Goal: Information Seeking & Learning: Check status

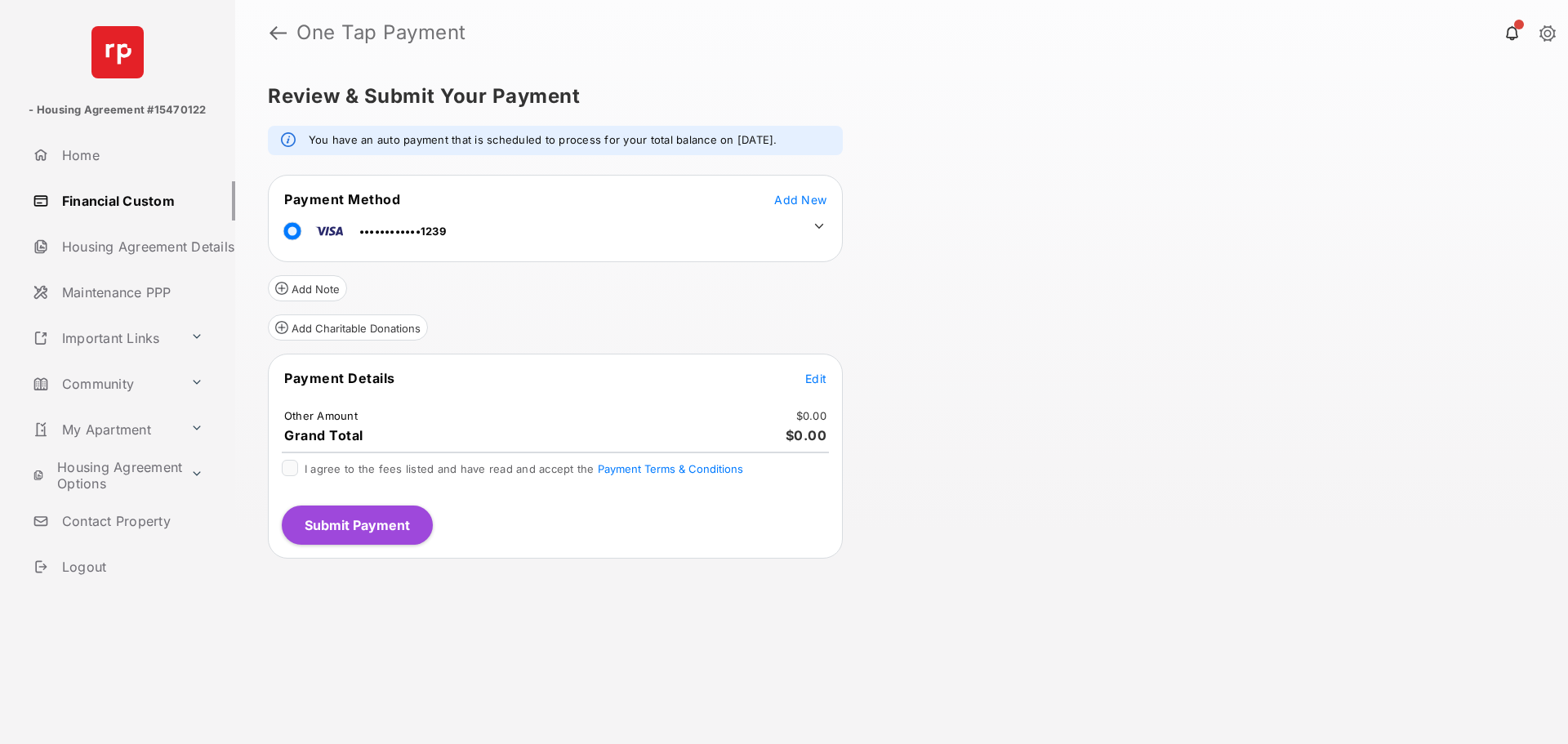
click at [816, 202] on span "Add New" at bounding box center [801, 200] width 52 height 14
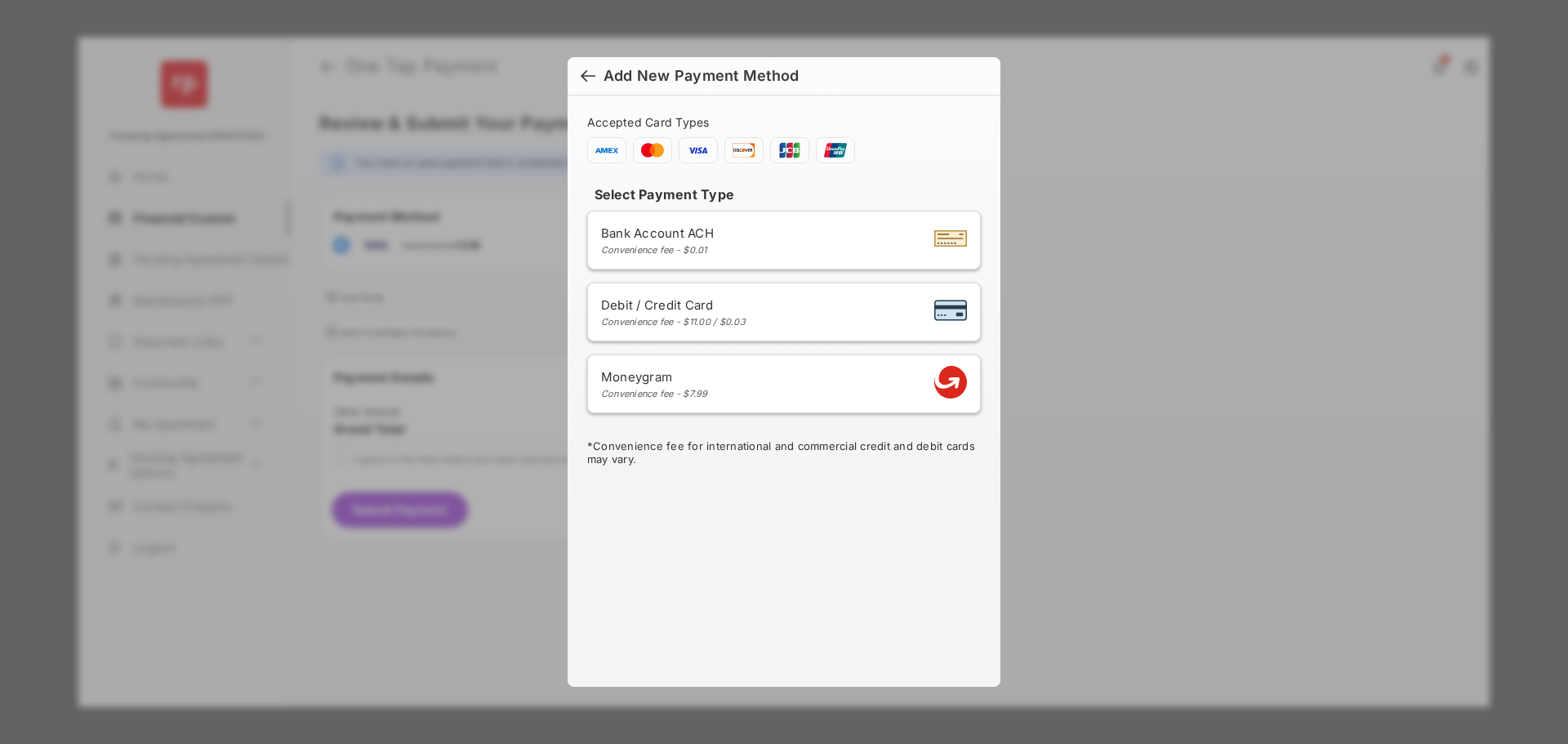
click at [706, 313] on div "Debit / Credit Card Convenience fee - $11.00 / $0.03" at bounding box center [673, 312] width 144 height 30
select select "**"
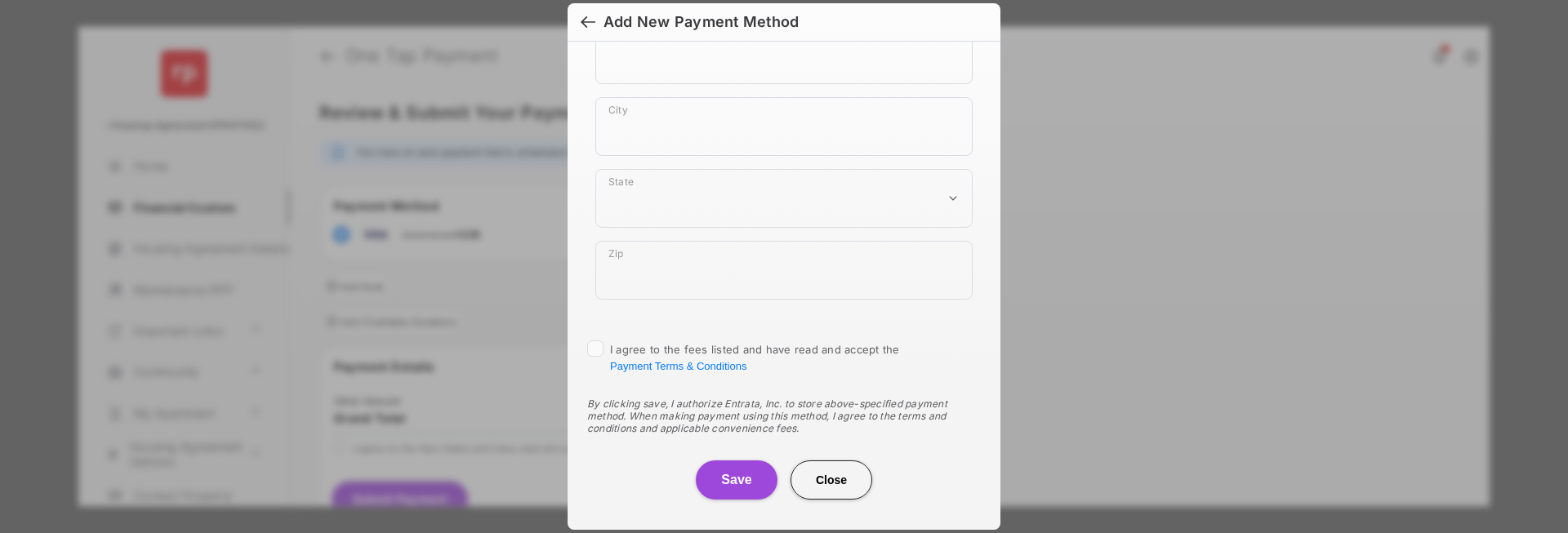
scroll to position [997, 0]
click at [839, 474] on button "Close" at bounding box center [832, 478] width 82 height 39
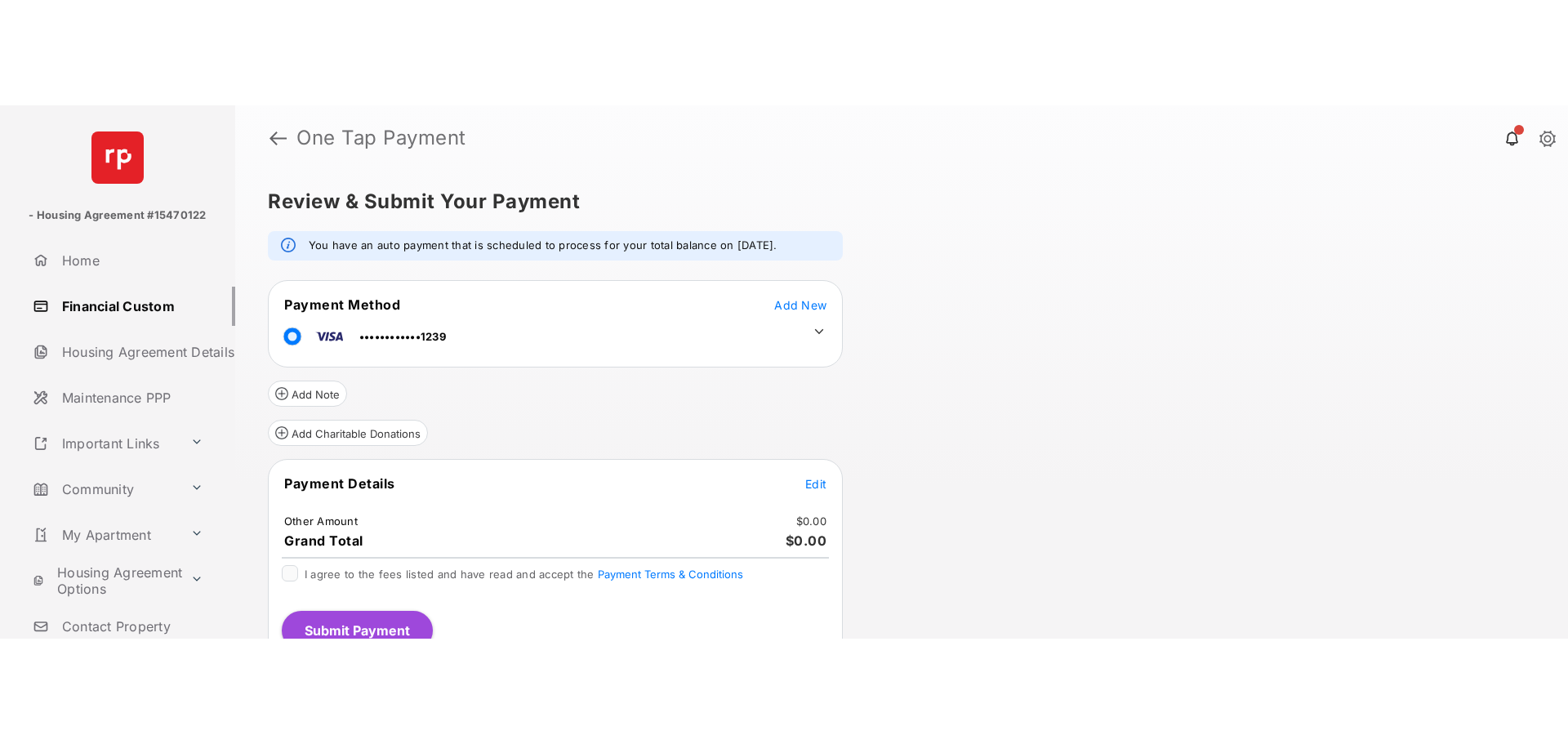
scroll to position [27, 0]
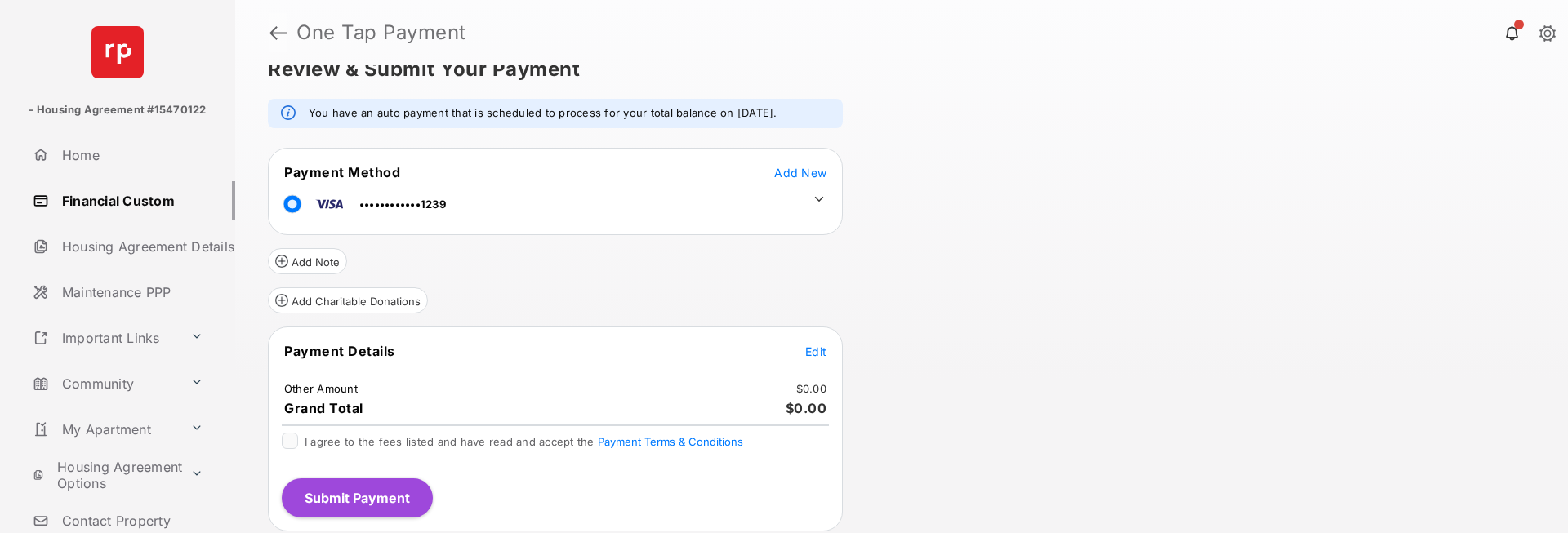
click at [272, 33] on link at bounding box center [278, 33] width 17 height 39
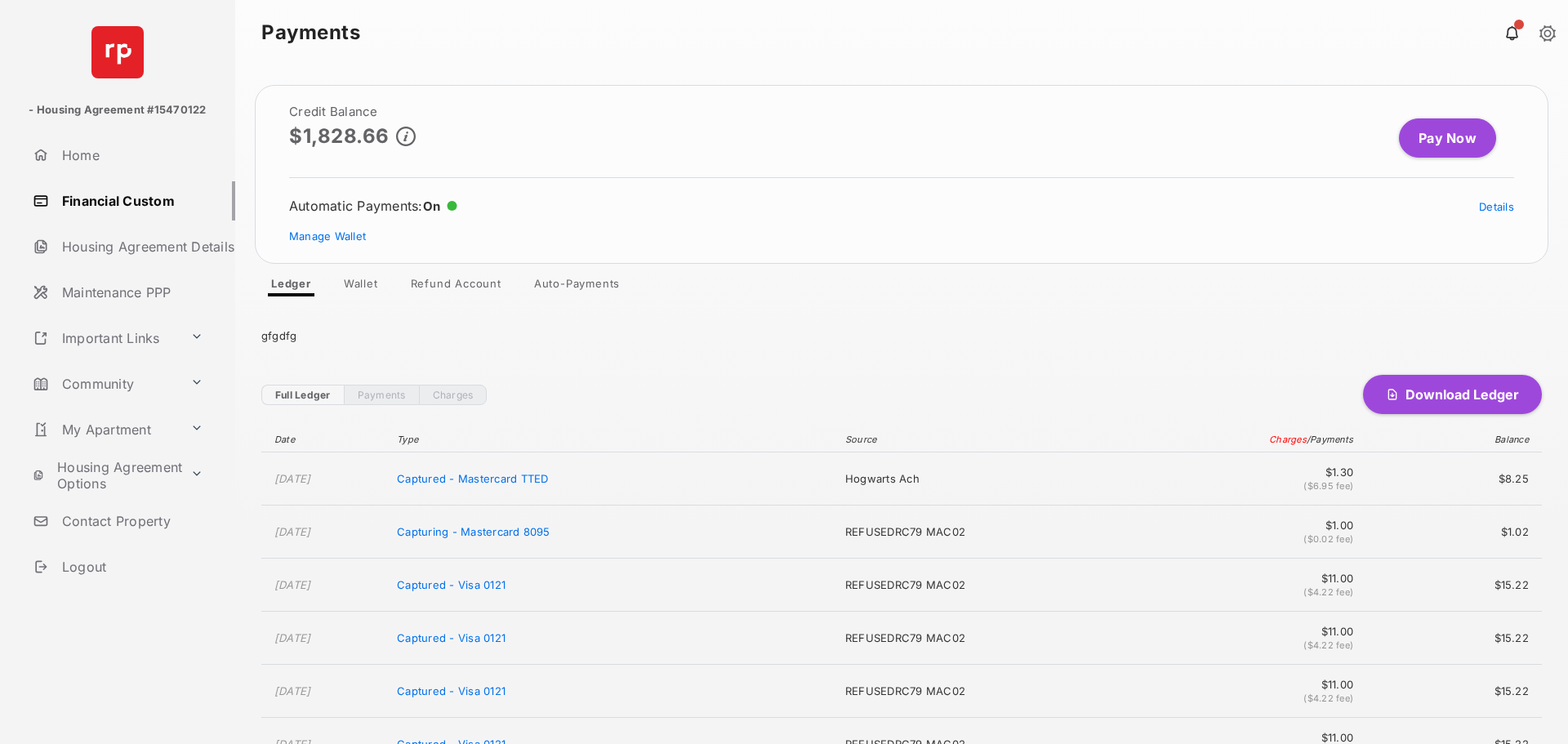
click at [1549, 25] on link at bounding box center [1548, 34] width 17 height 18
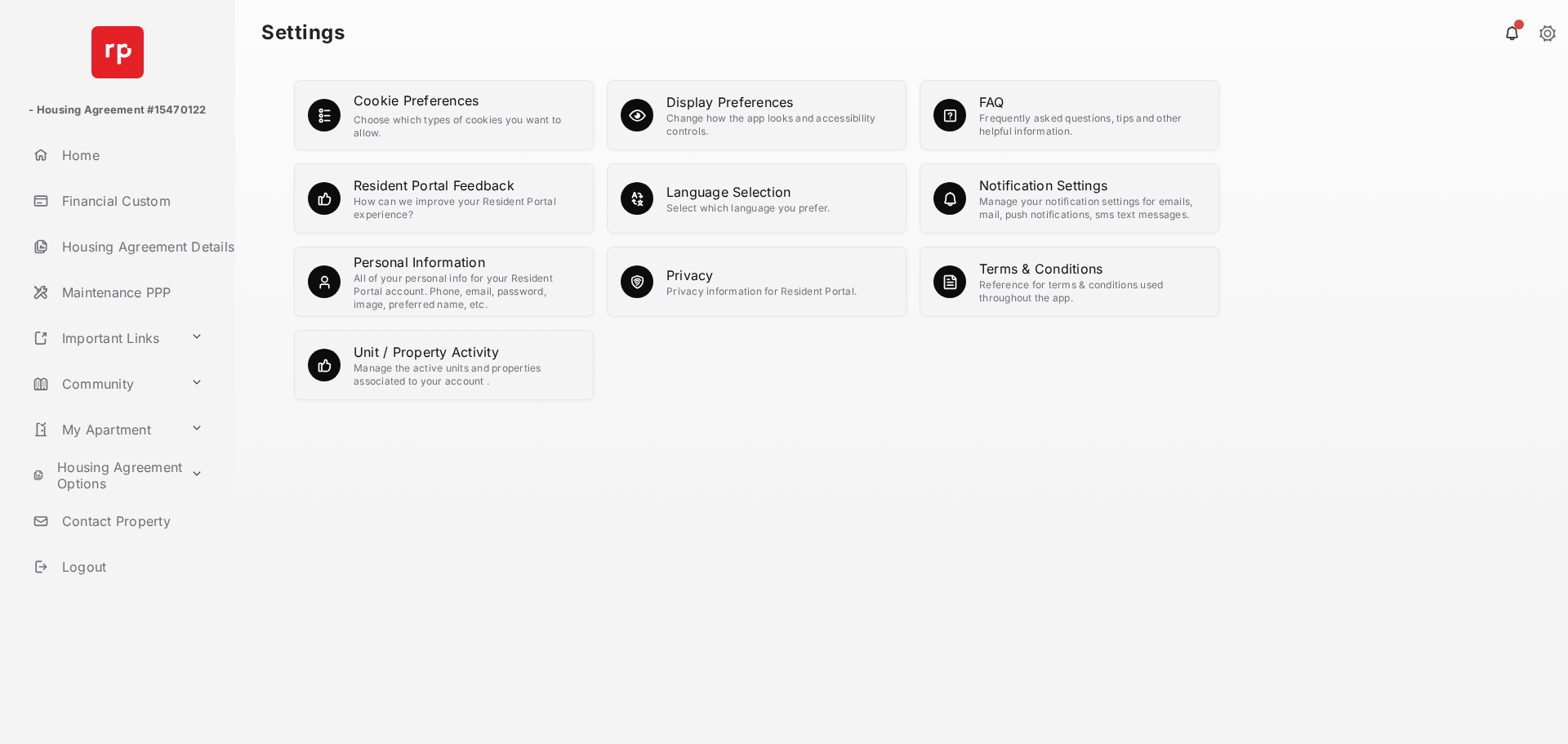
click at [770, 88] on div "Display Preferences Change how the app looks and accessibility controls." at bounding box center [757, 115] width 300 height 70
click at [751, 130] on div "Change how the app looks and accessibility controls." at bounding box center [779, 125] width 227 height 26
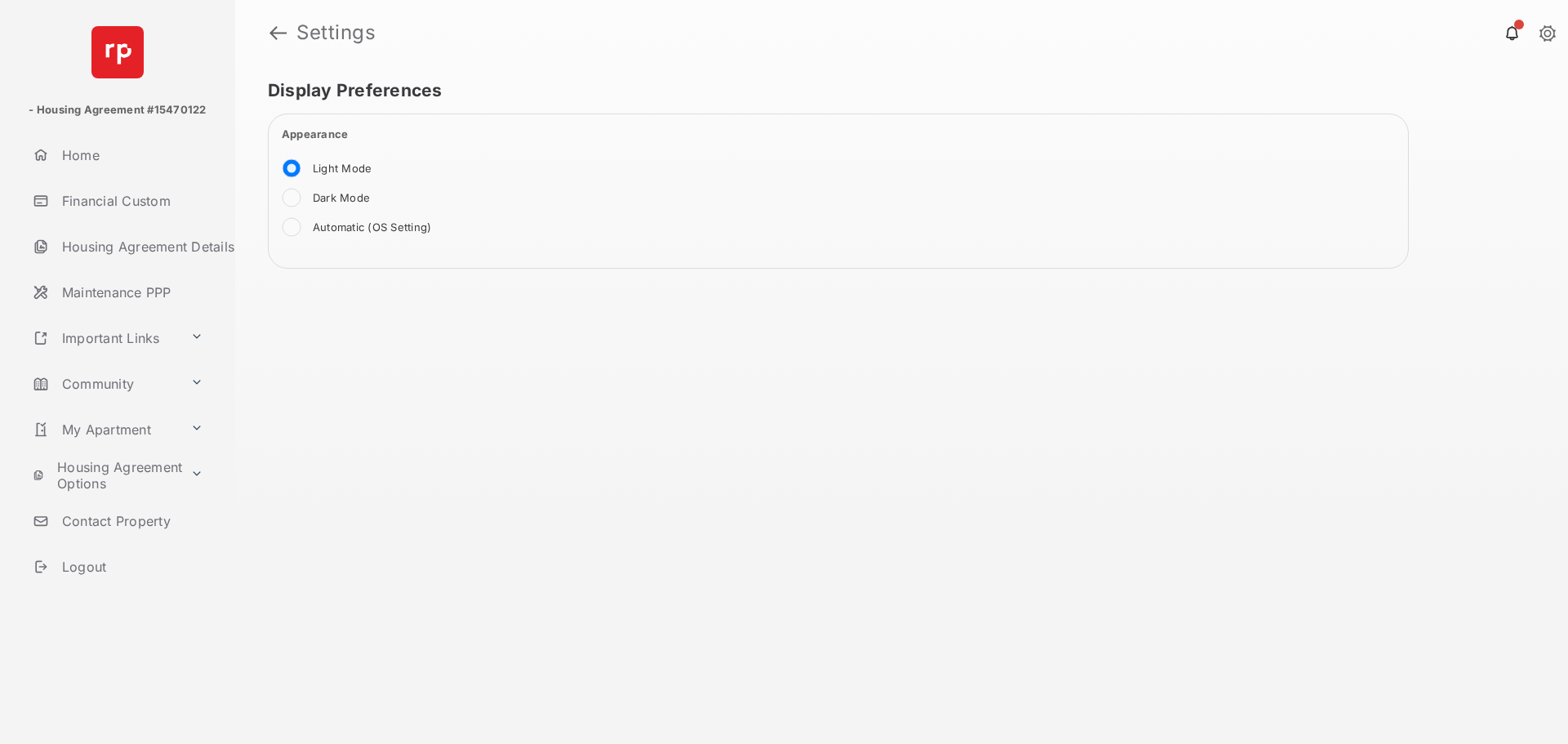
click at [327, 204] on label "Dark Mode" at bounding box center [341, 199] width 57 height 15
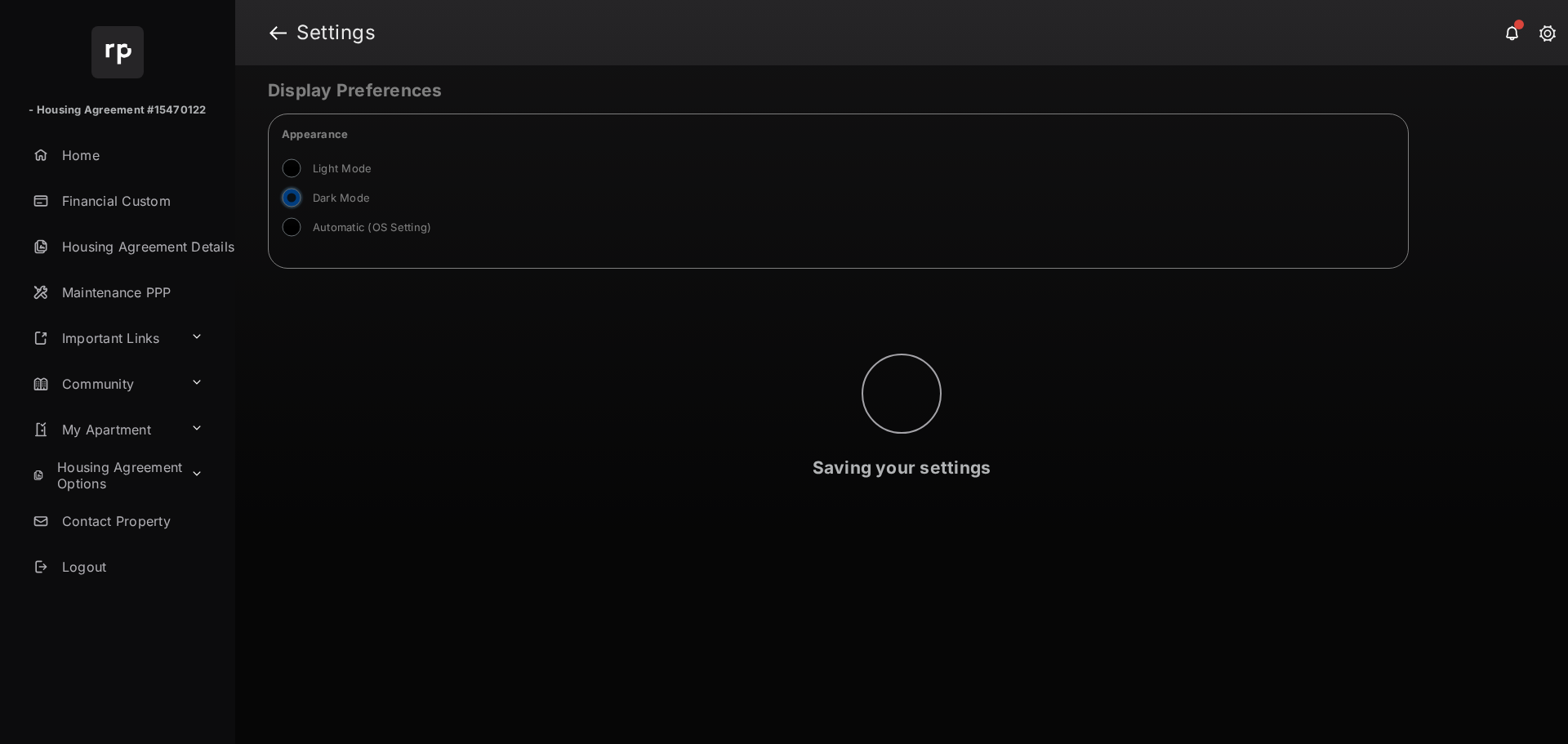
click at [1555, 34] on link at bounding box center [1548, 34] width 17 height 18
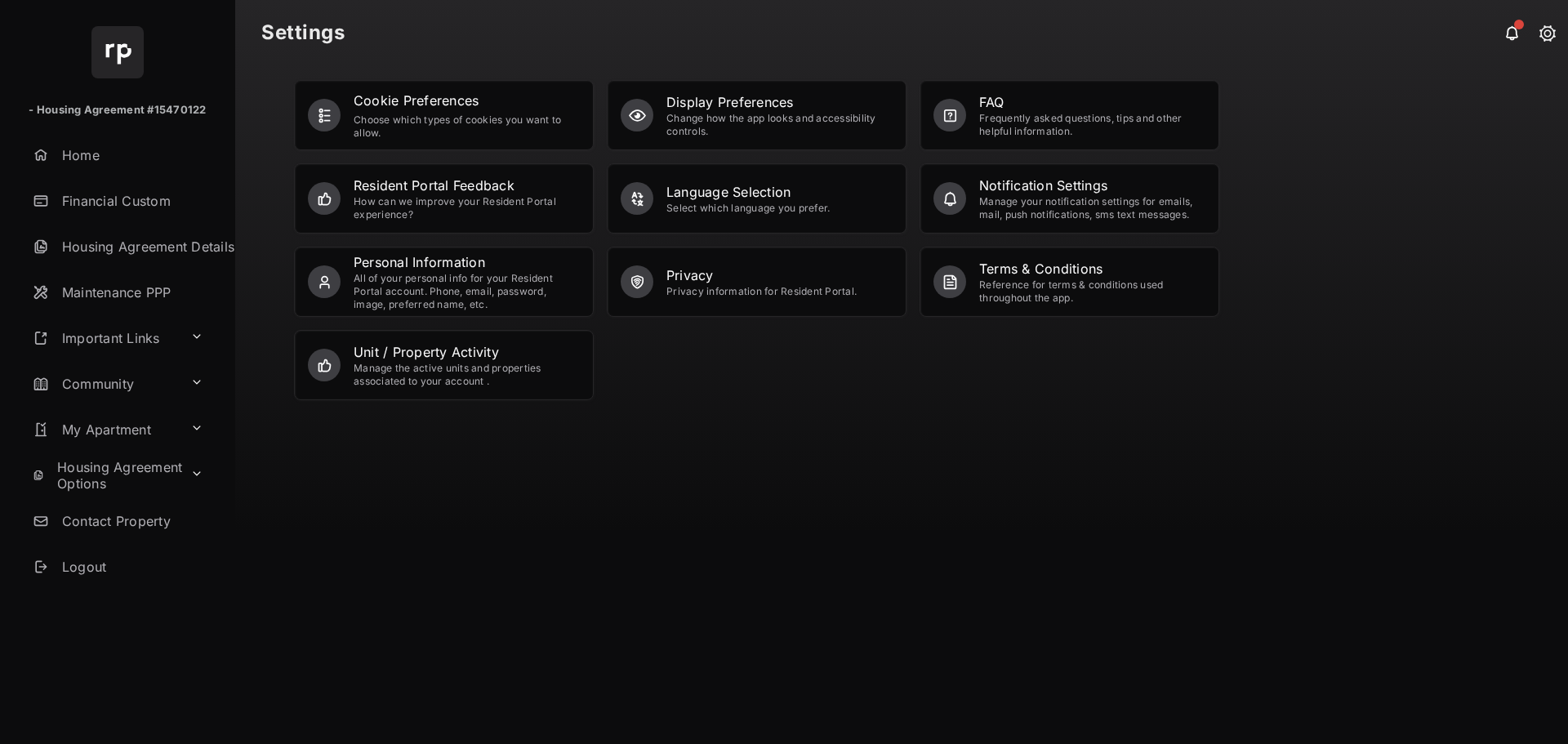
click at [90, 200] on link "Financial Custom" at bounding box center [131, 201] width 209 height 39
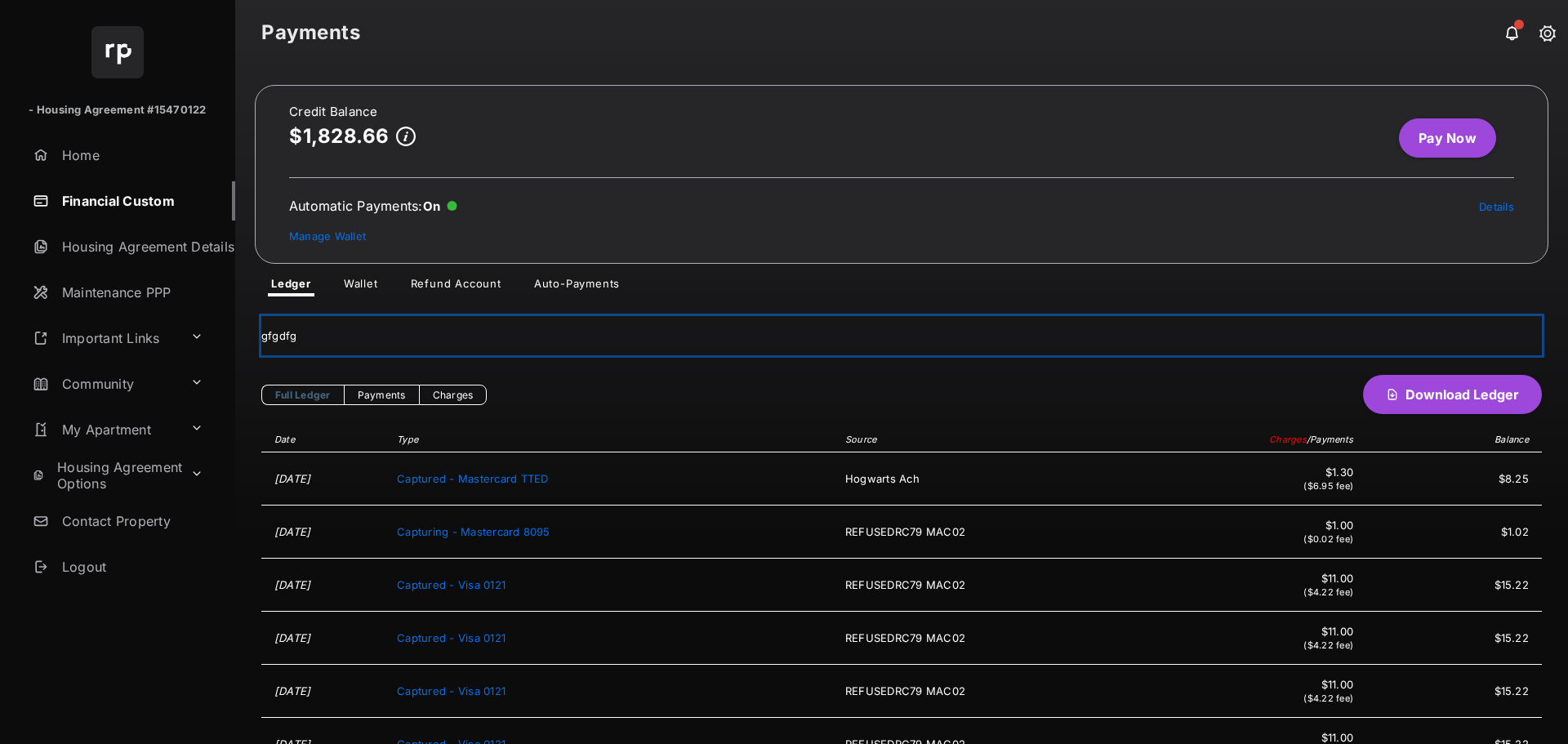
drag, startPoint x: 718, startPoint y: 346, endPoint x: 771, endPoint y: 337, distance: 53.8
click at [771, 337] on div "gfgdfg" at bounding box center [901, 336] width 1281 height 39
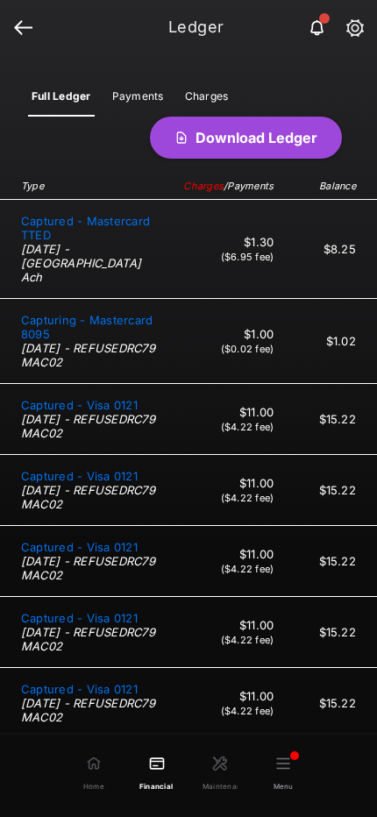
click at [89, 548] on span "Captured - Visa 0121" at bounding box center [79, 547] width 117 height 14
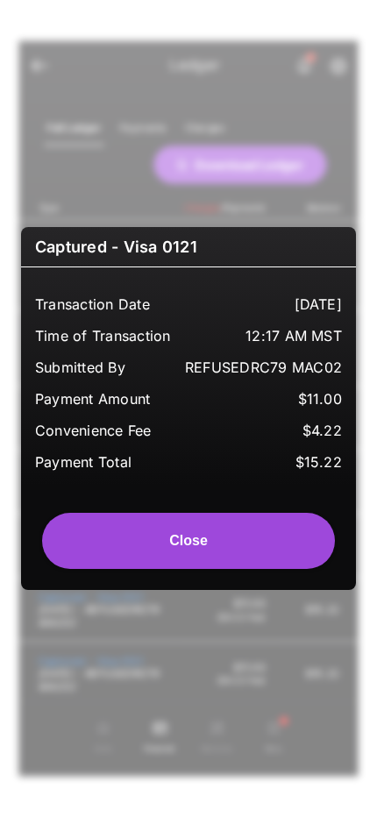
click at [216, 550] on button "Close" at bounding box center [188, 541] width 293 height 56
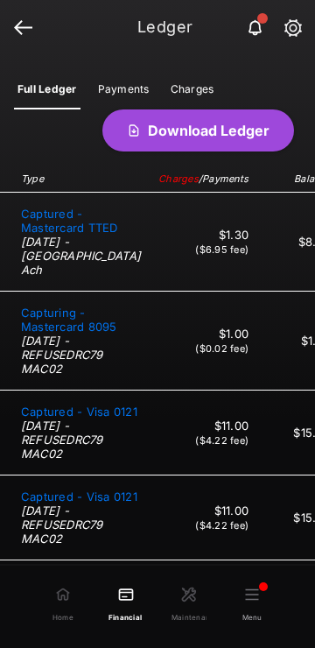
click at [124, 91] on link "Payments" at bounding box center [124, 88] width 66 height 41
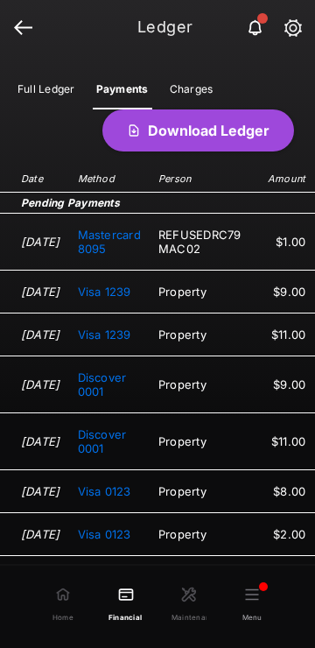
click at [46, 89] on link "Full Ledger" at bounding box center [47, 88] width 72 height 41
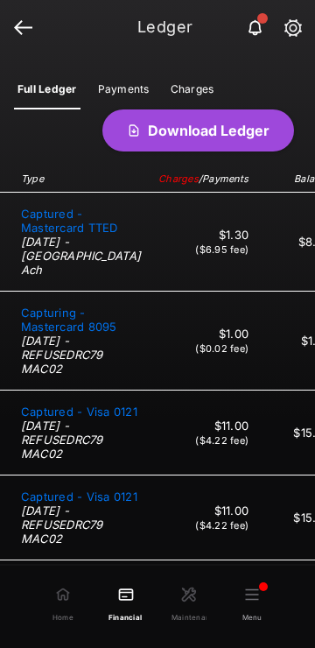
click at [27, 25] on h1 "Ledger" at bounding box center [159, 27] width 283 height 16
click at [18, 31] on h1 "Ledger" at bounding box center [159, 27] width 283 height 16
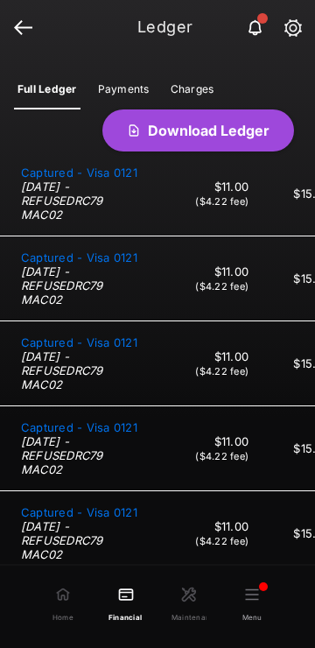
scroll to position [497, 0]
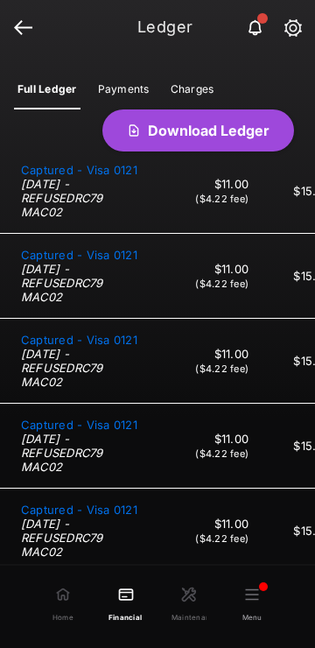
click at [68, 262] on span "Captured - Visa 0121" at bounding box center [79, 255] width 117 height 14
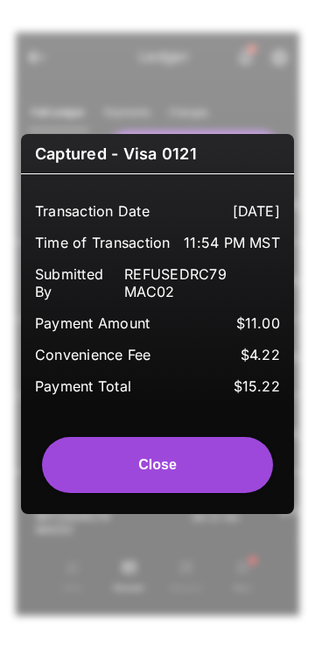
click at [163, 471] on button "Close" at bounding box center [157, 465] width 231 height 56
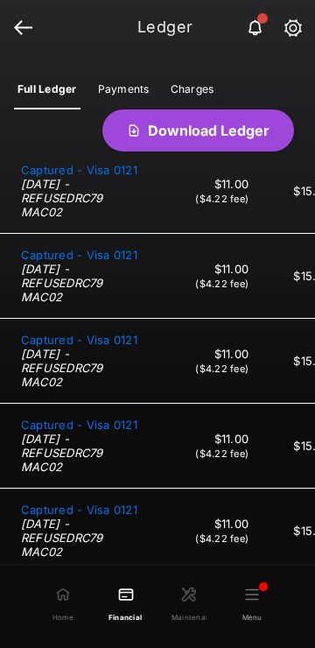
click at [130, 606] on span "Financial Custom" at bounding box center [126, 613] width 35 height 19
click at [130, 604] on span "Financial Custom" at bounding box center [126, 613] width 35 height 19
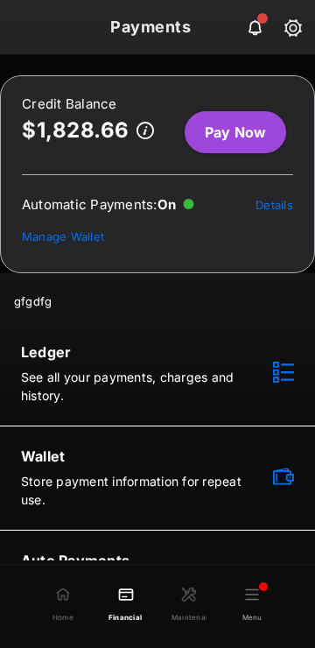
click at [280, 369] on span at bounding box center [273, 374] width 41 height 25
